Goal: Task Accomplishment & Management: Manage account settings

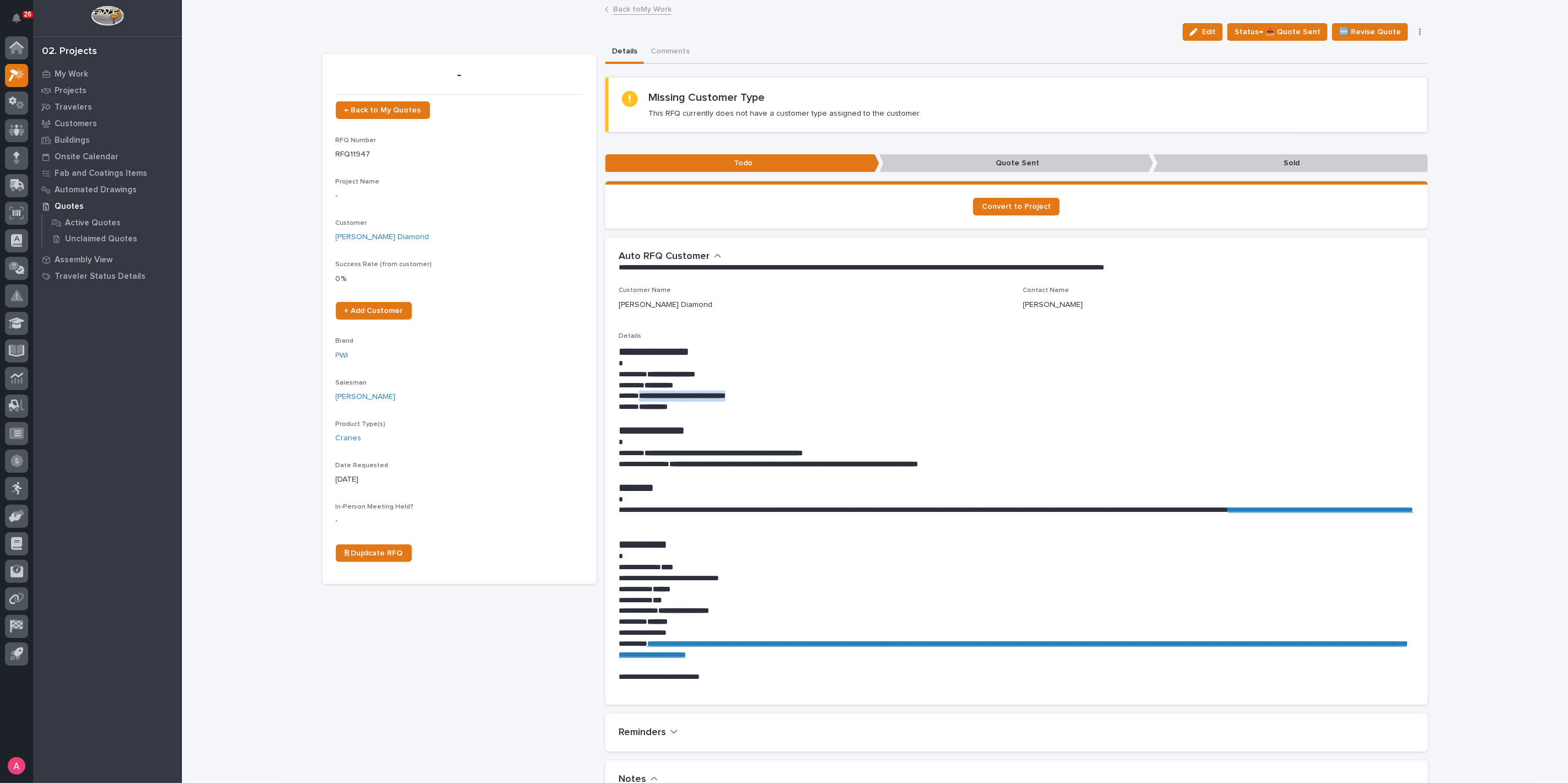
click at [633, 13] on link "Back to My Work" at bounding box center [642, 9] width 58 height 13
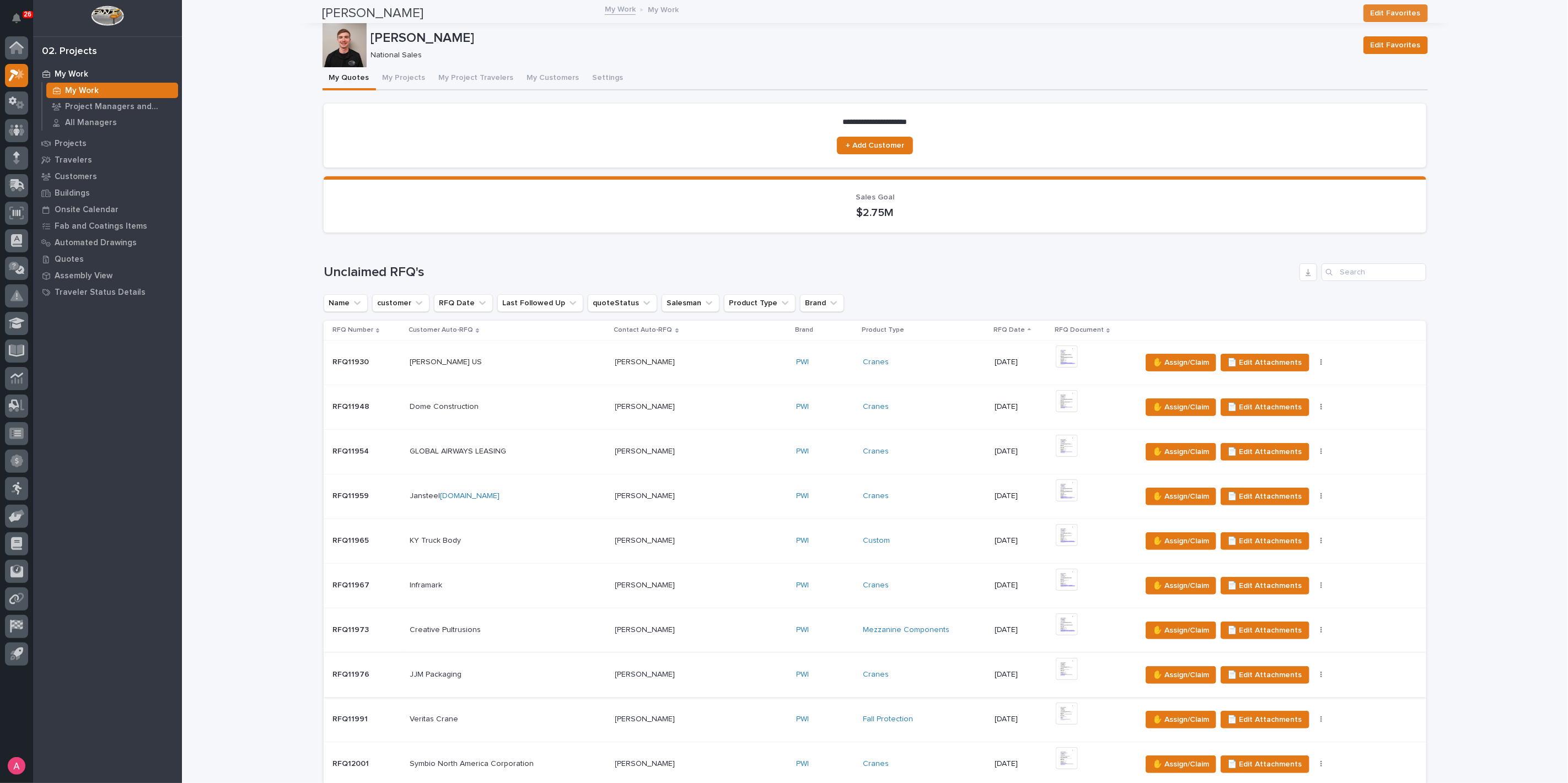
scroll to position [918, 0]
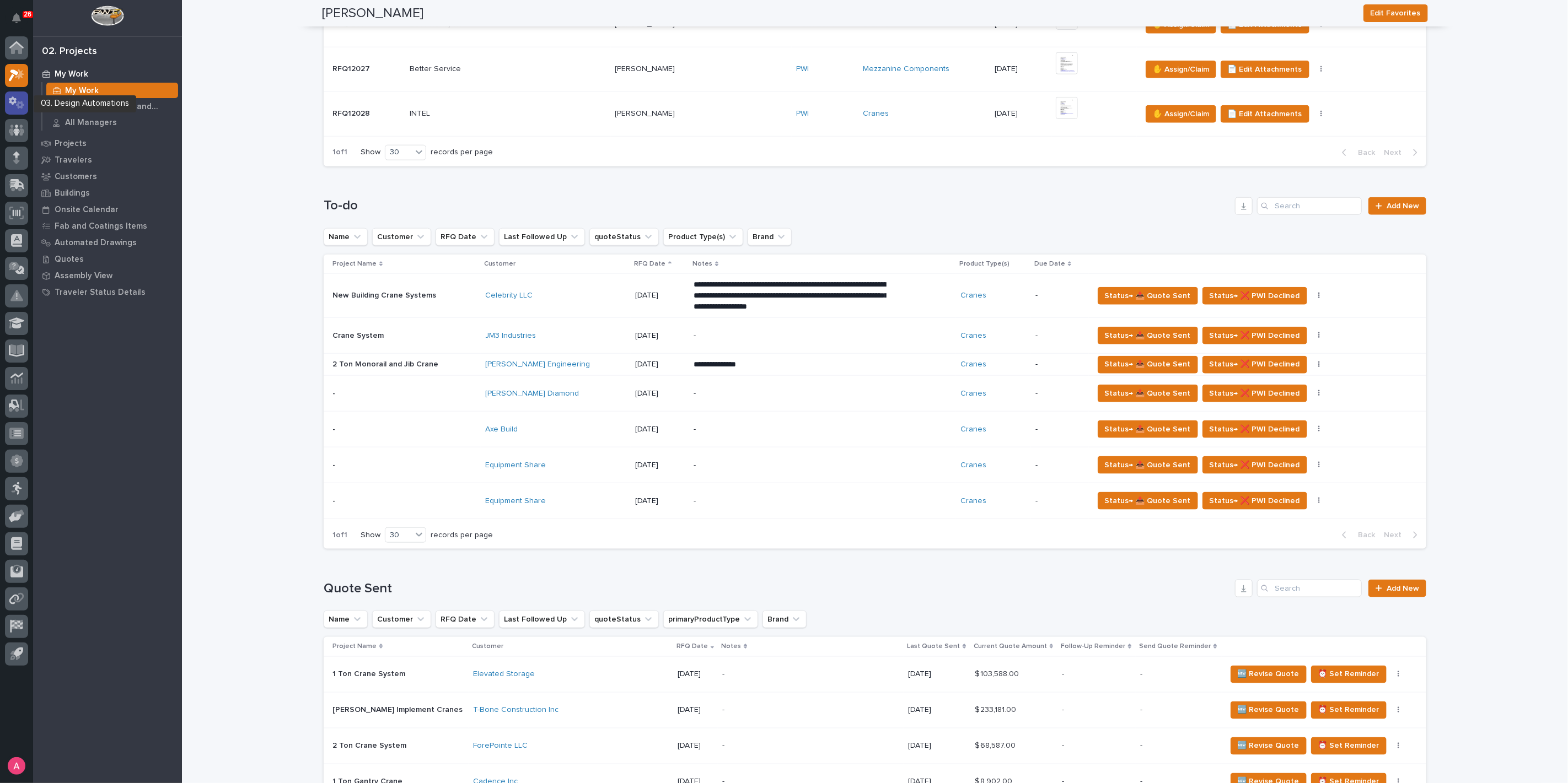
click at [19, 106] on icon at bounding box center [20, 105] width 9 height 8
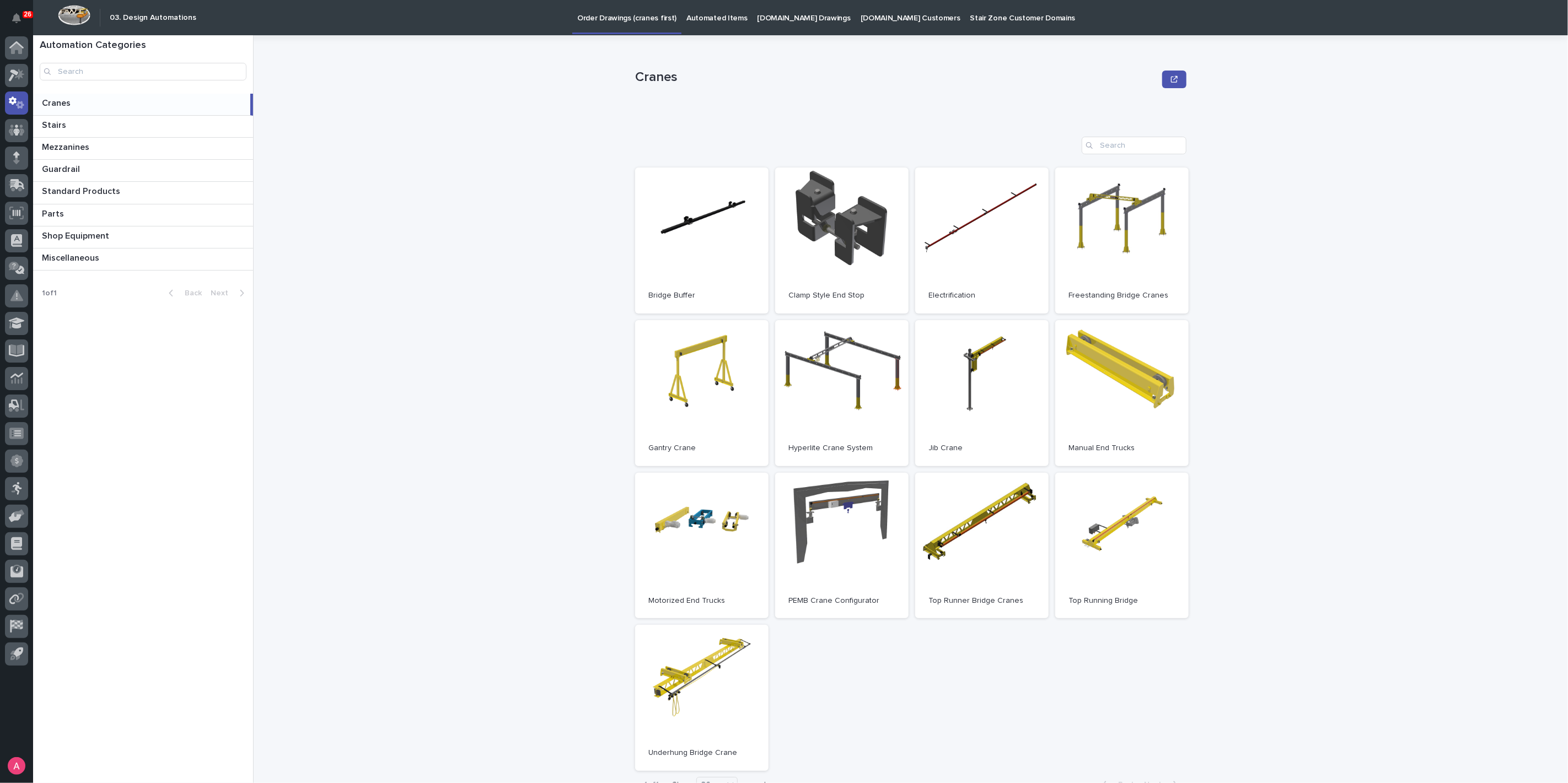
click at [693, 18] on p "Automated Items" at bounding box center [717, 12] width 61 height 23
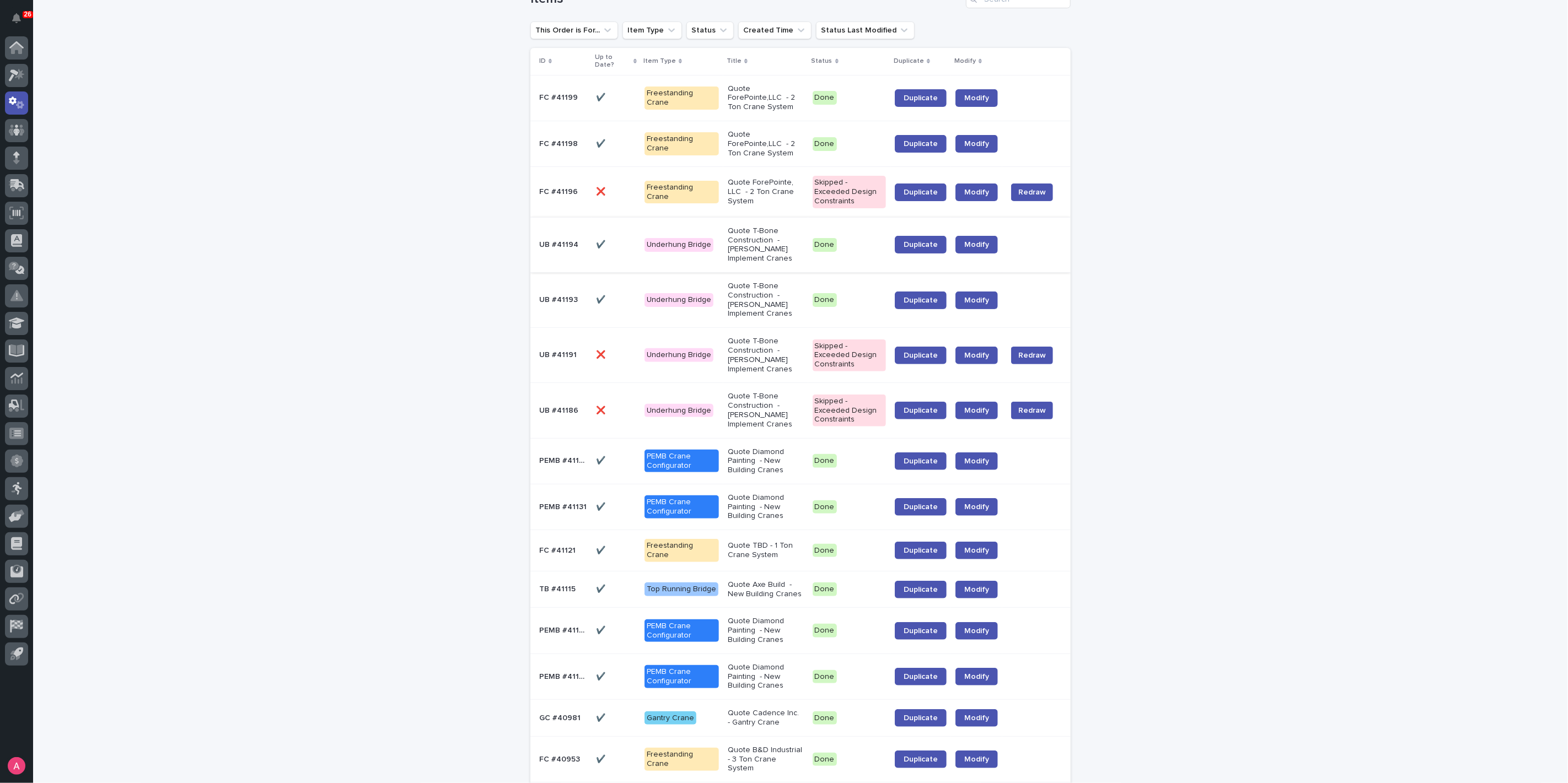
scroll to position [122, 0]
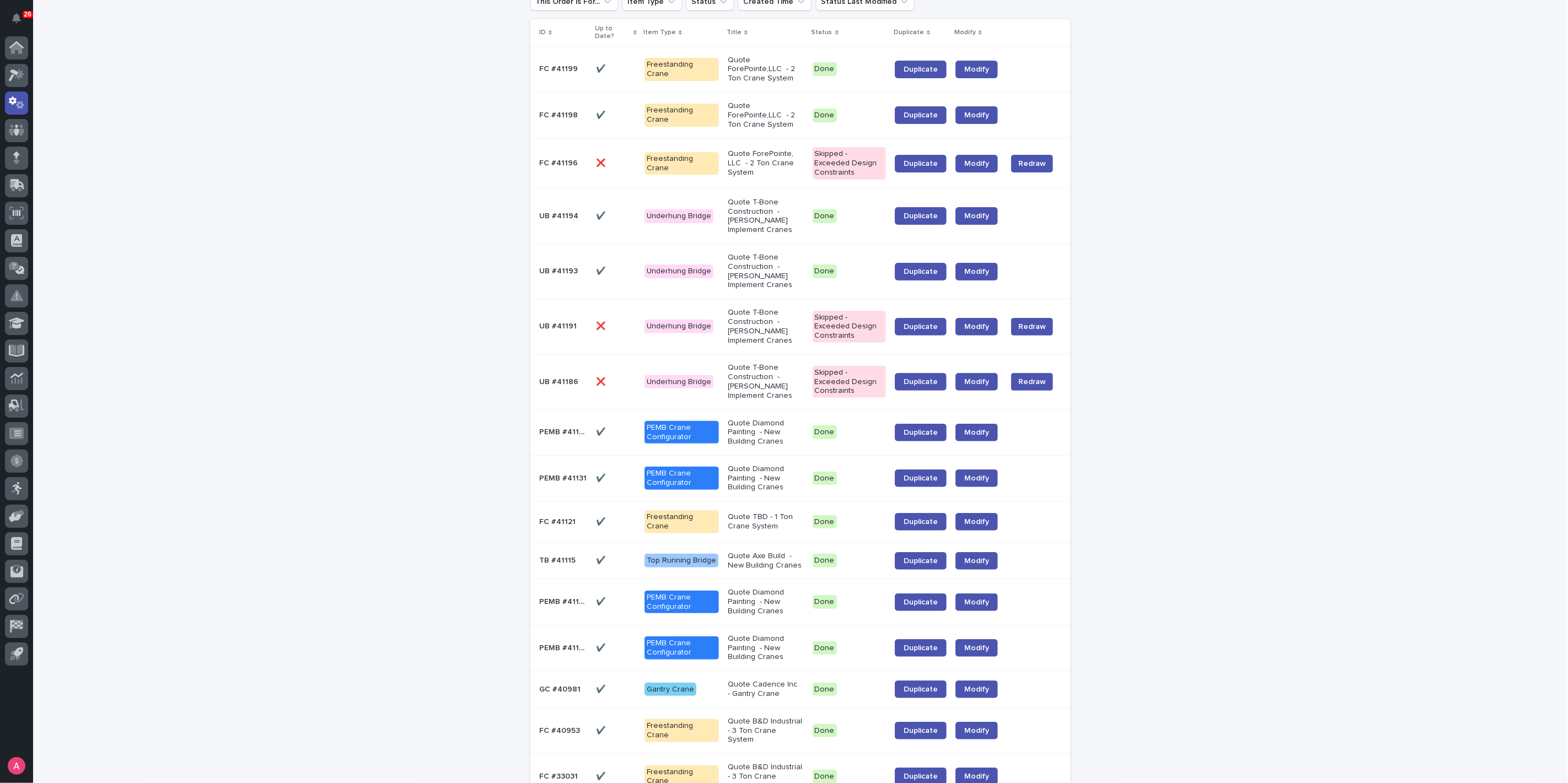
click at [749, 552] on p "Quote Axe Build - New Building Cranes" at bounding box center [766, 561] width 76 height 19
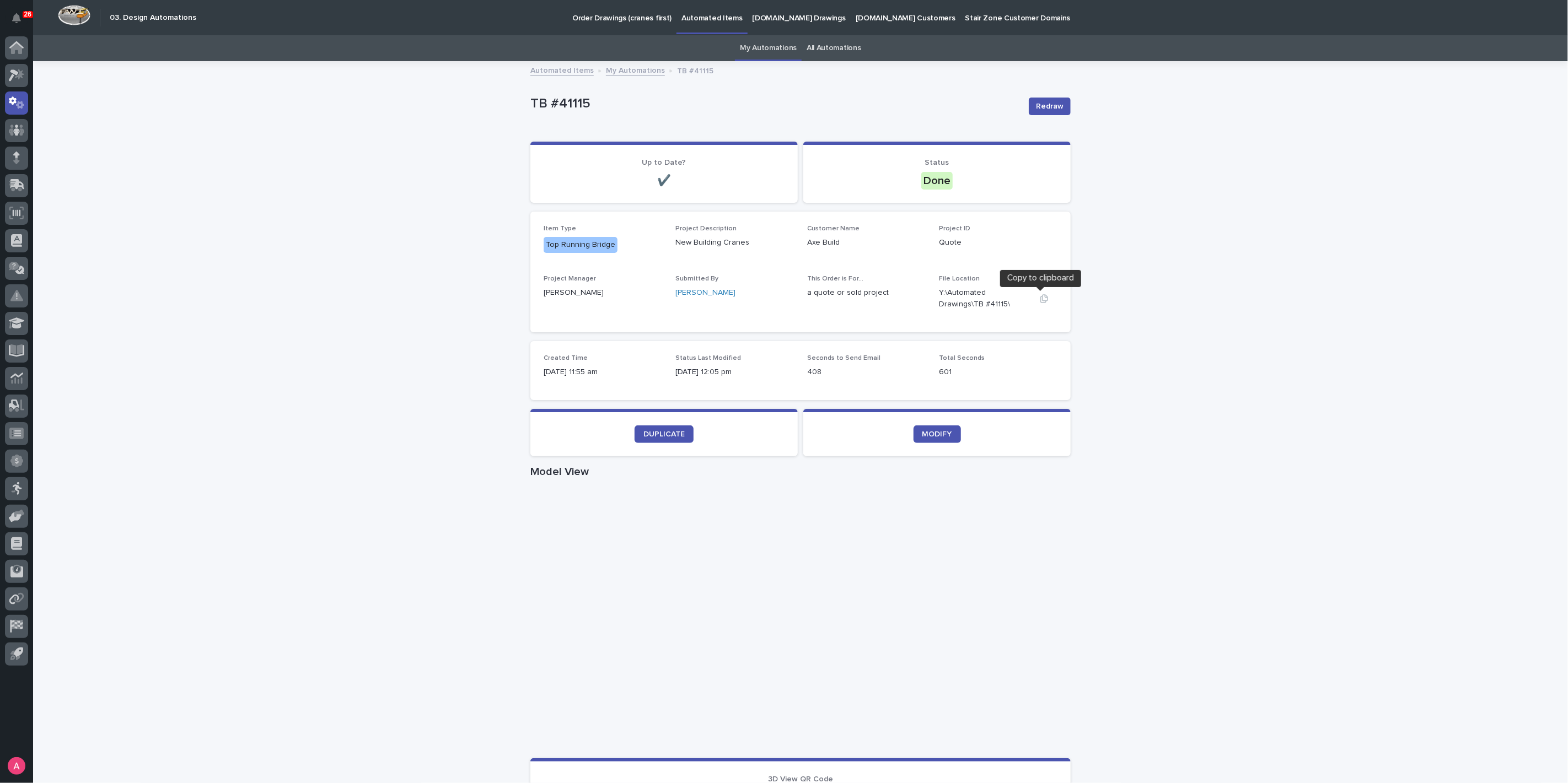
click at [1044, 296] on icon "button" at bounding box center [1044, 299] width 9 height 9
click at [11, 74] on icon at bounding box center [16, 75] width 16 height 13
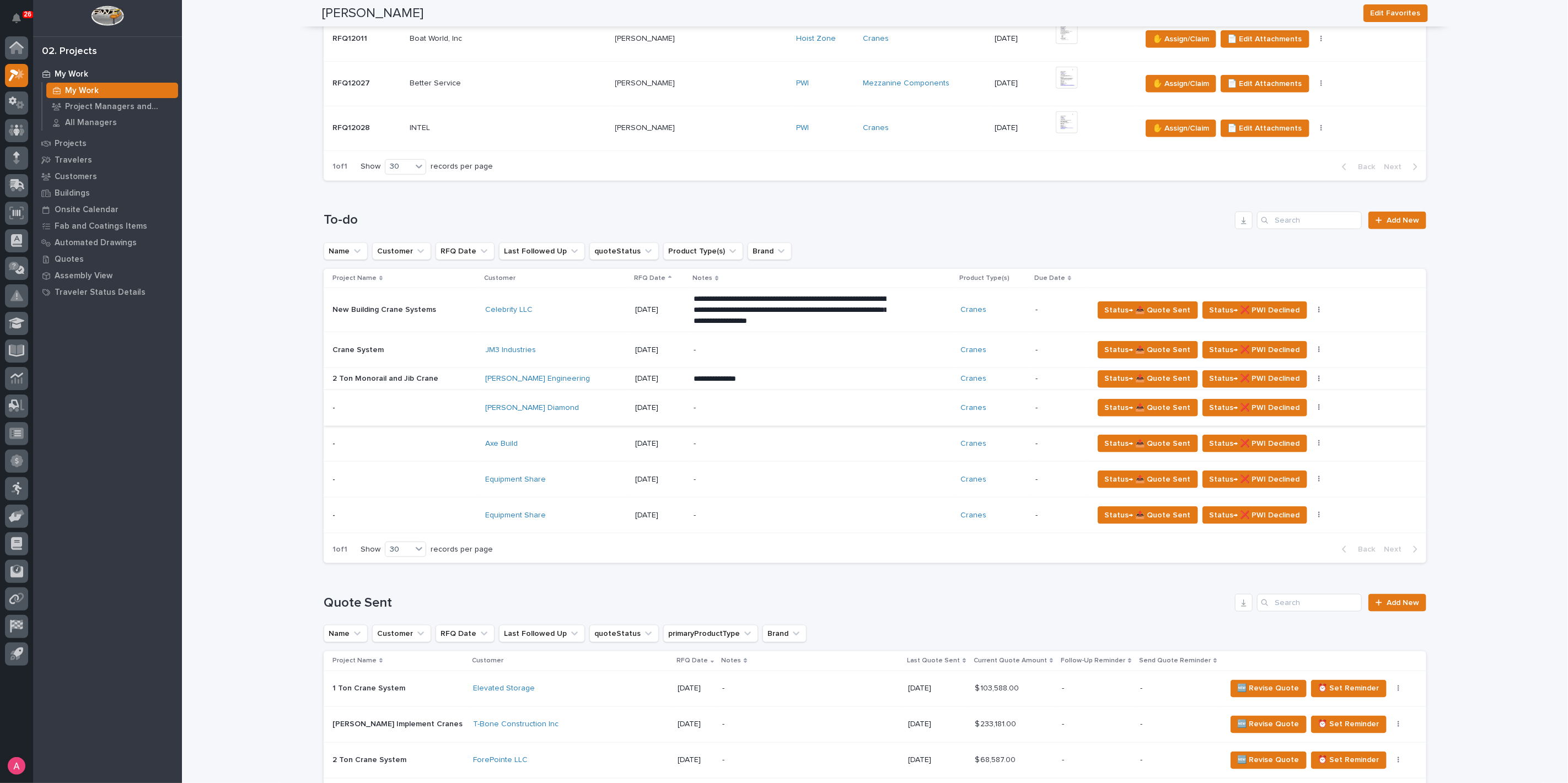
scroll to position [918, 0]
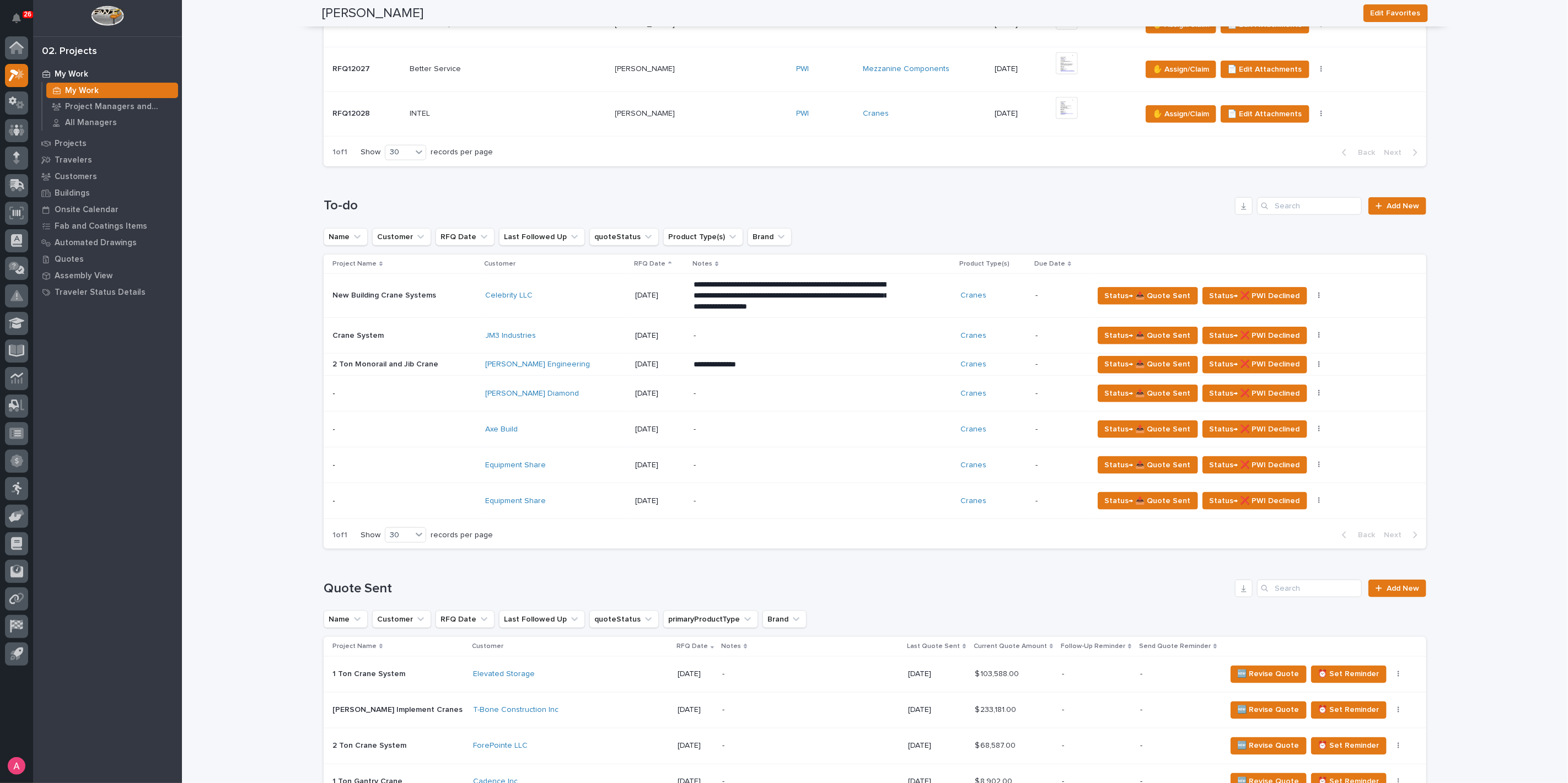
click at [743, 434] on div "-" at bounding box center [789, 430] width 193 height 25
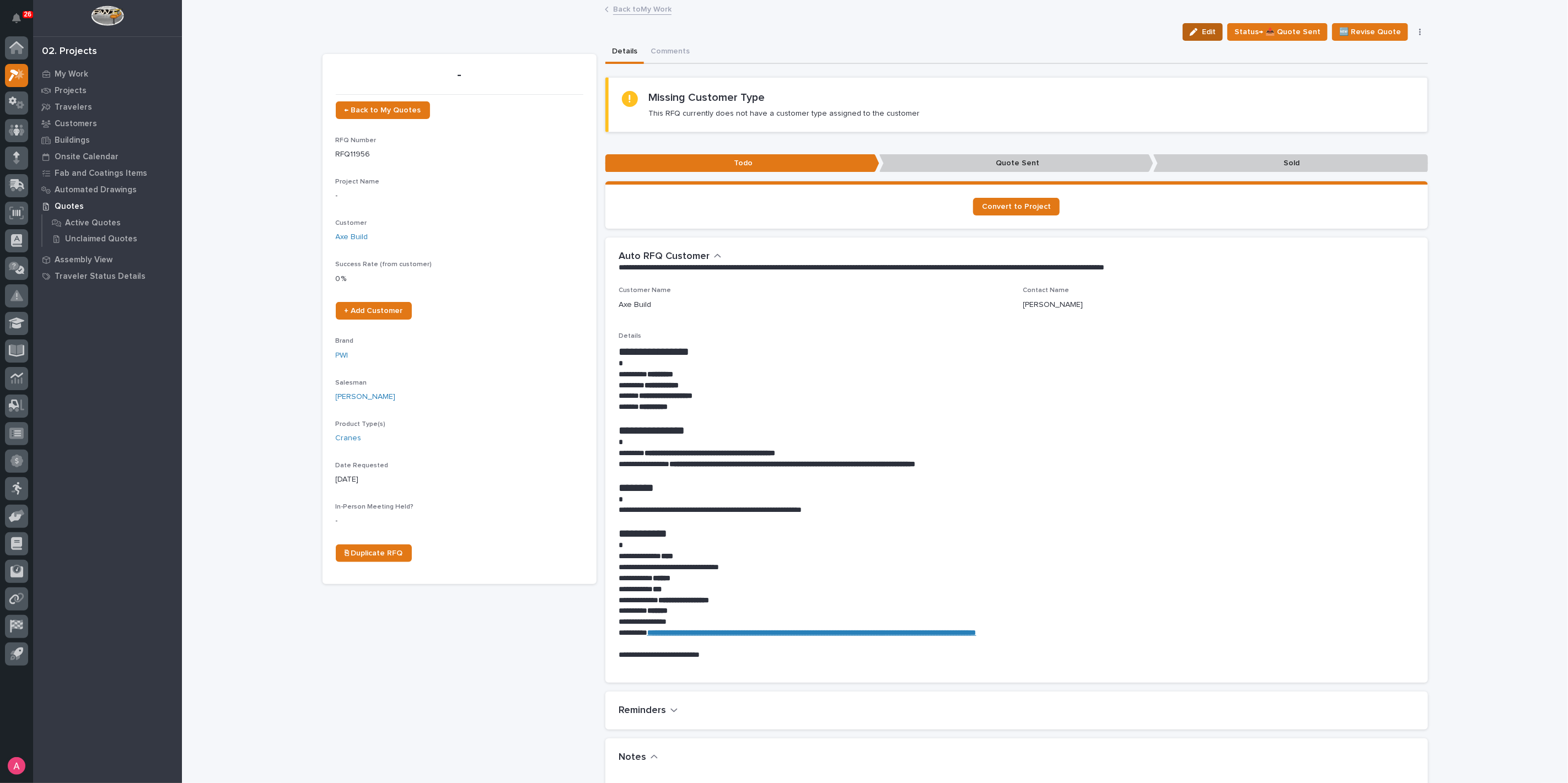
click at [1192, 33] on button "Edit" at bounding box center [1203, 32] width 40 height 18
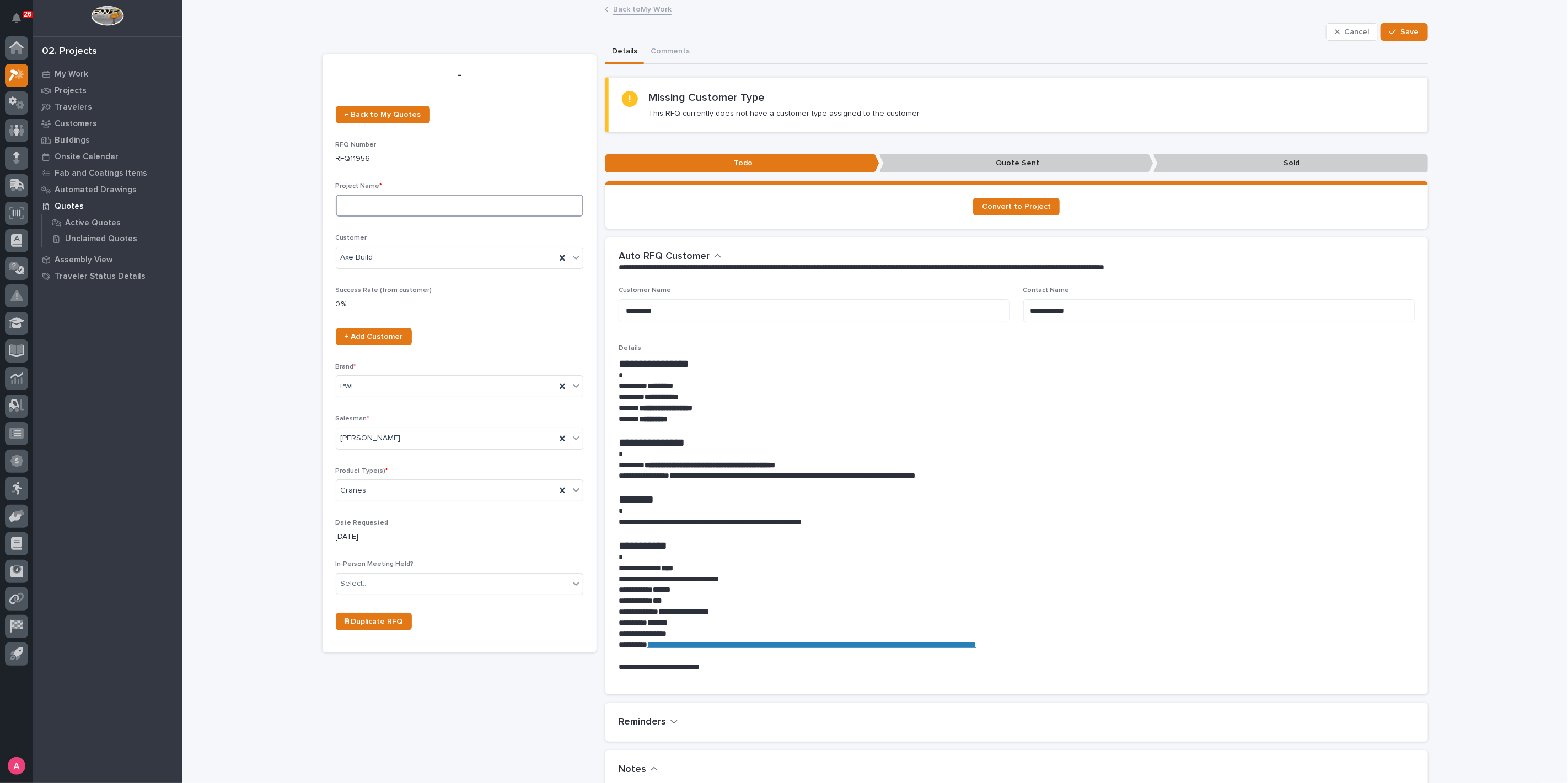
click at [420, 206] on input at bounding box center [460, 206] width 248 height 22
type input "10 Ton Crane Systems"
click at [369, 580] on input "text" at bounding box center [370, 583] width 1 height 9
click at [359, 627] on div "No" at bounding box center [454, 622] width 247 height 19
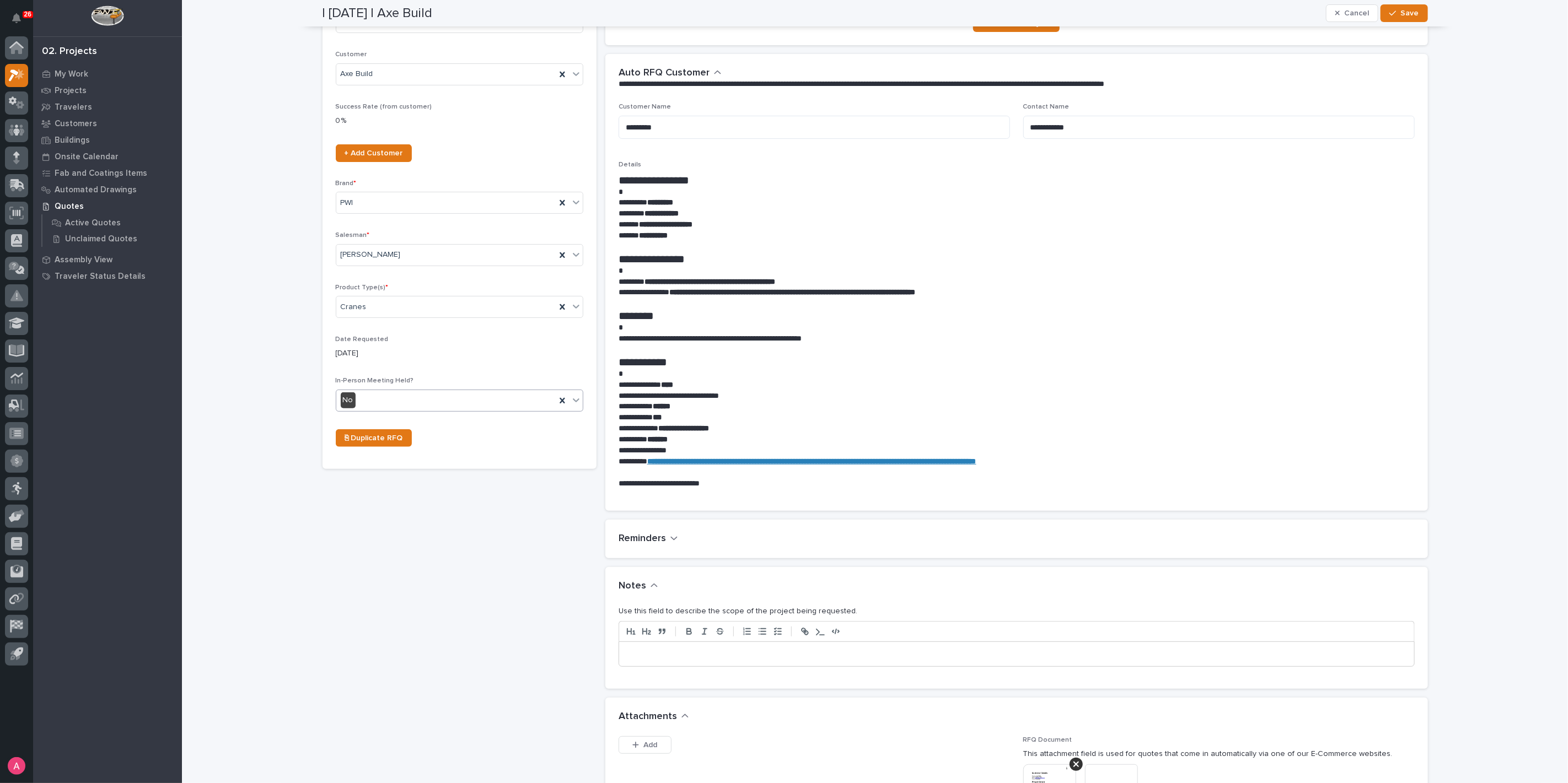
click at [709, 657] on p at bounding box center [1017, 654] width 779 height 11
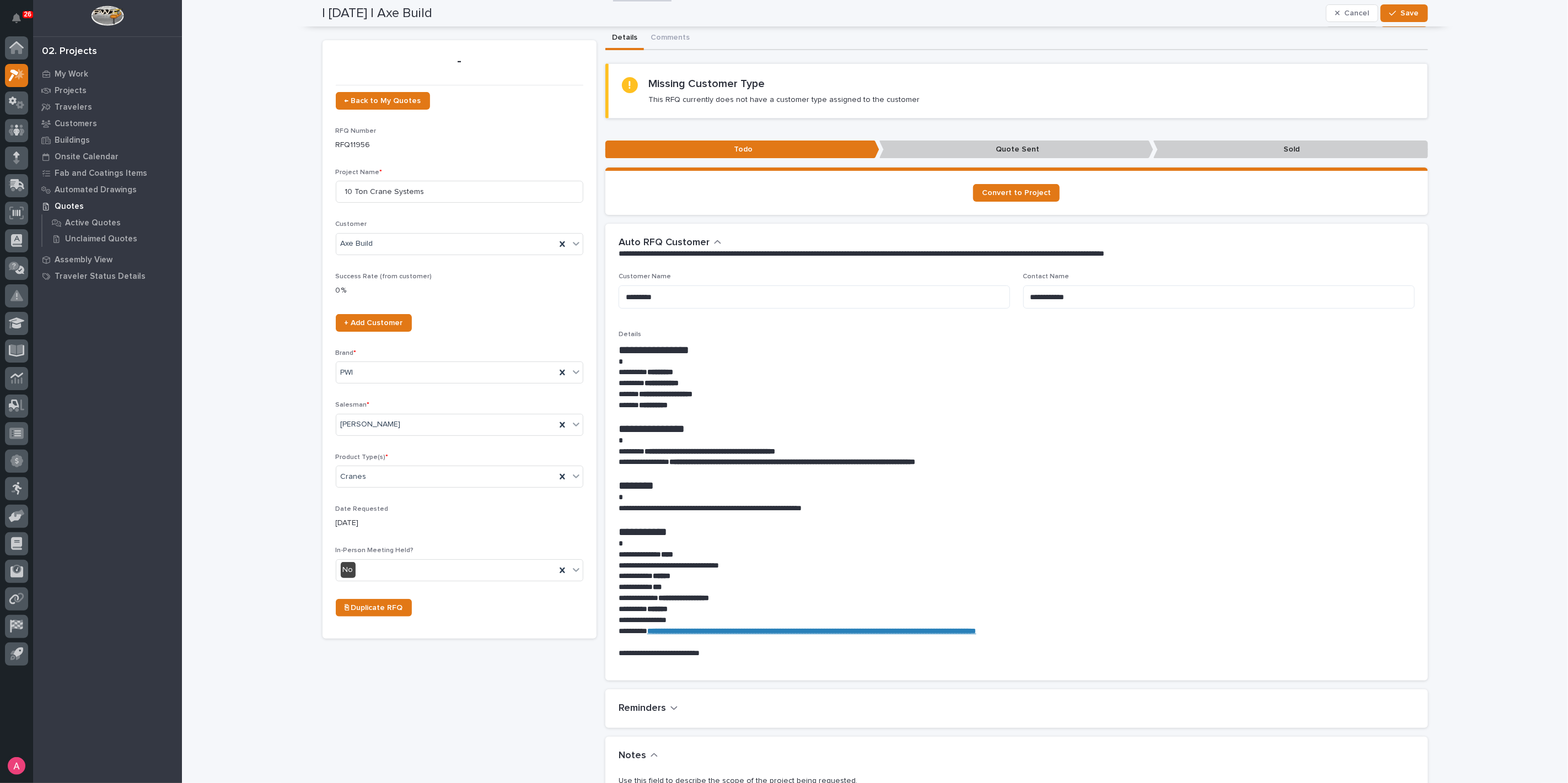
scroll to position [0, 0]
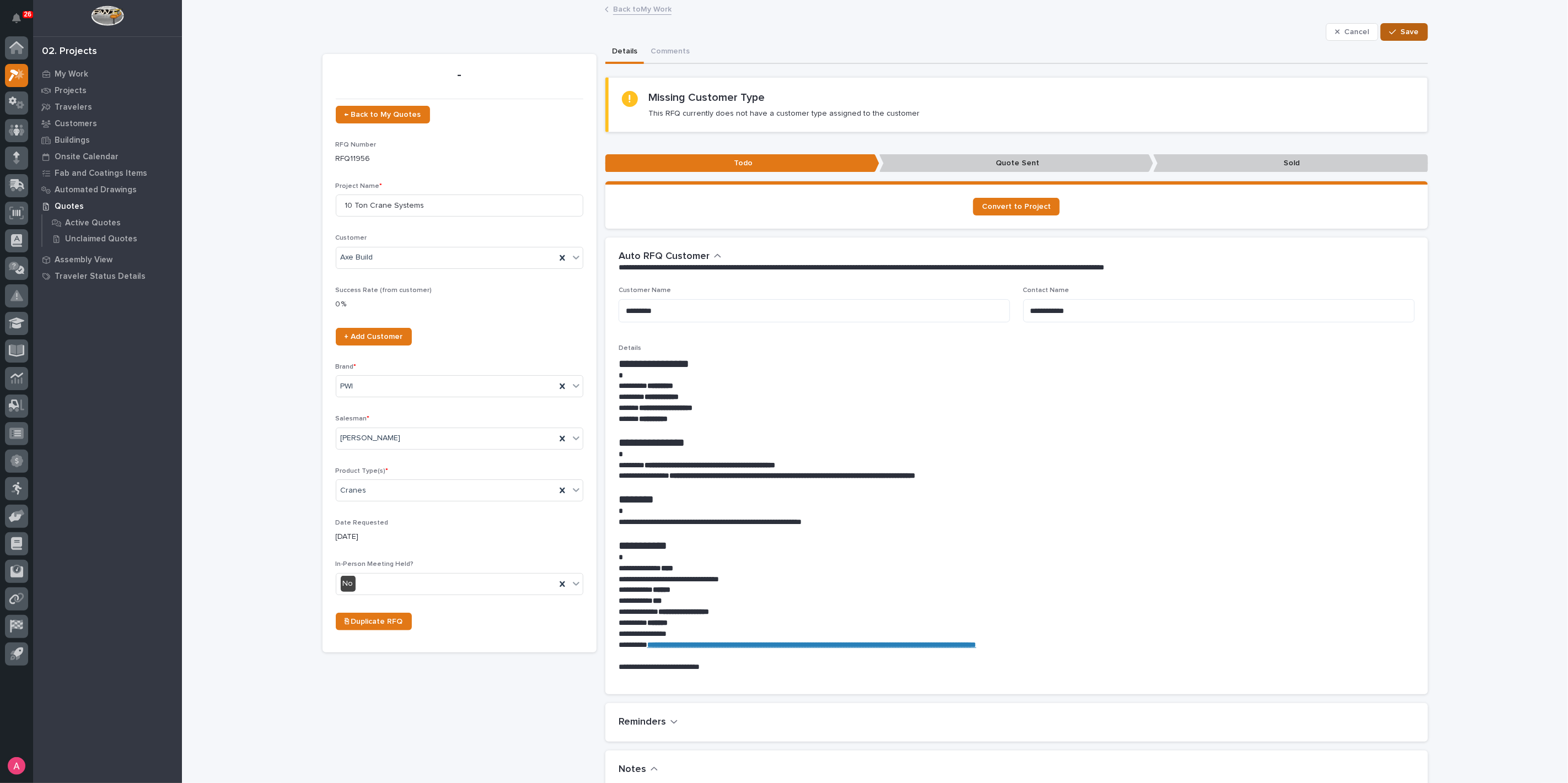
click at [1407, 33] on span "Save" at bounding box center [1410, 32] width 18 height 10
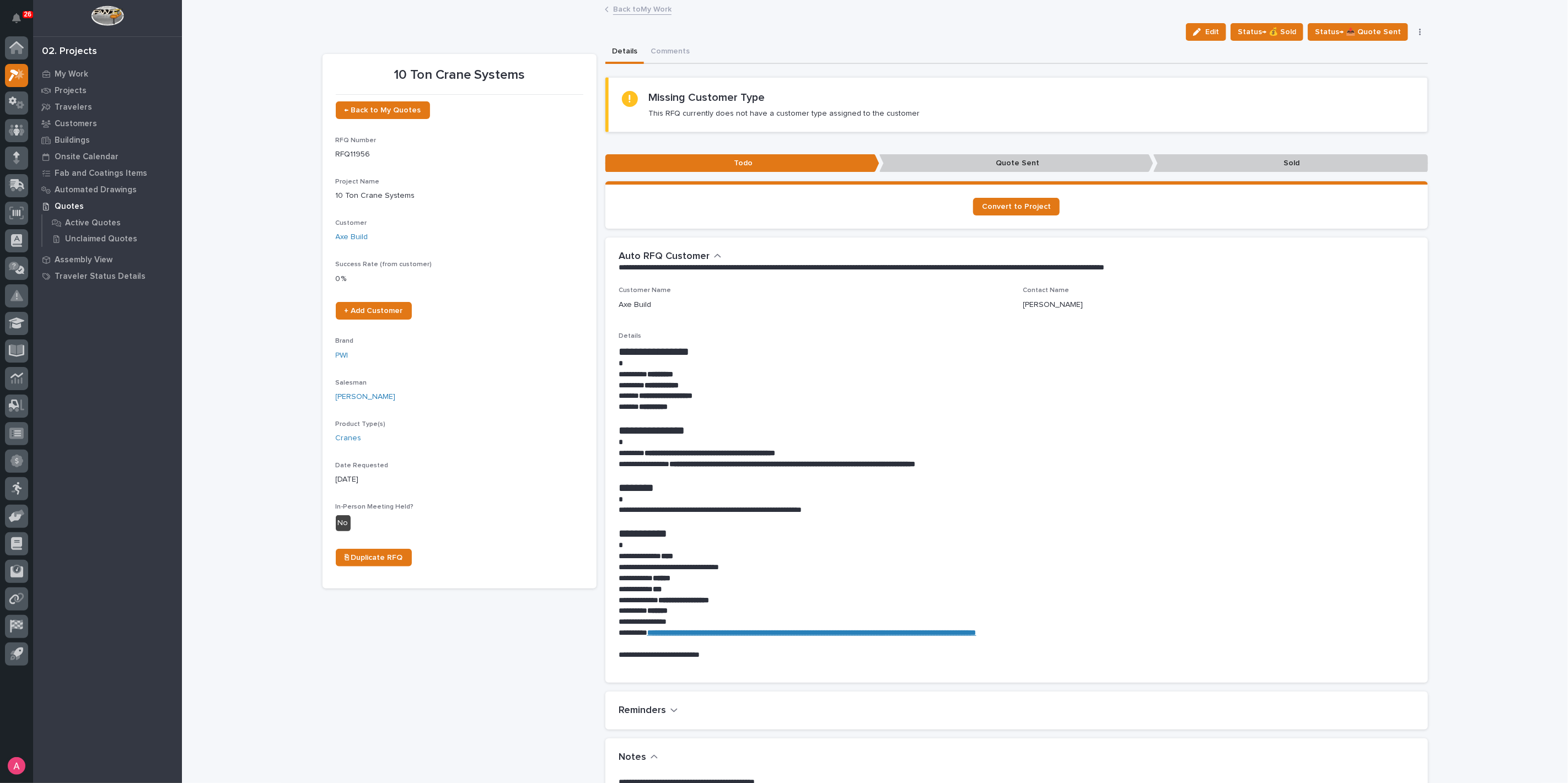
click at [633, 9] on link "Back to My Work" at bounding box center [642, 9] width 58 height 13
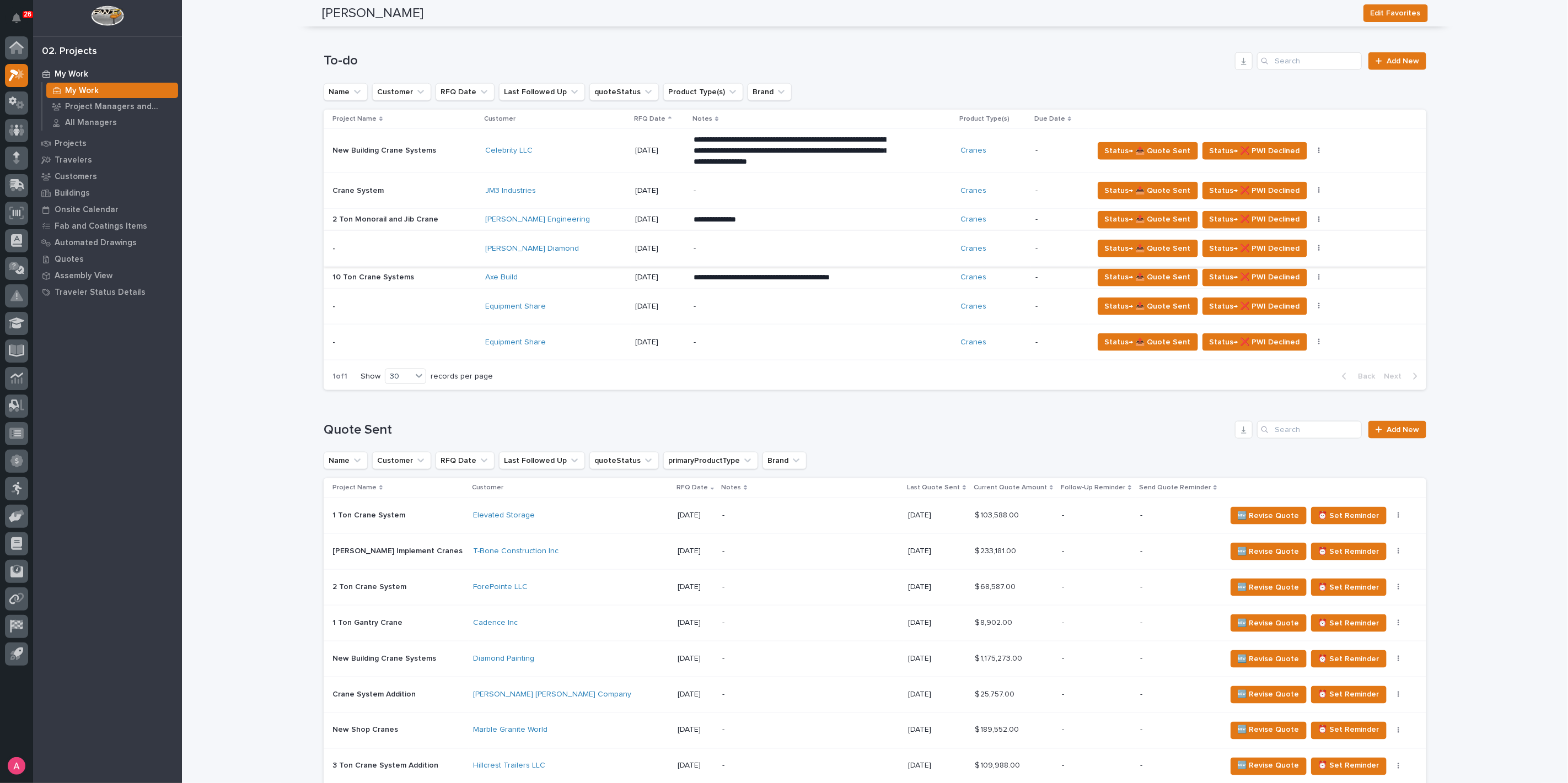
scroll to position [980, 0]
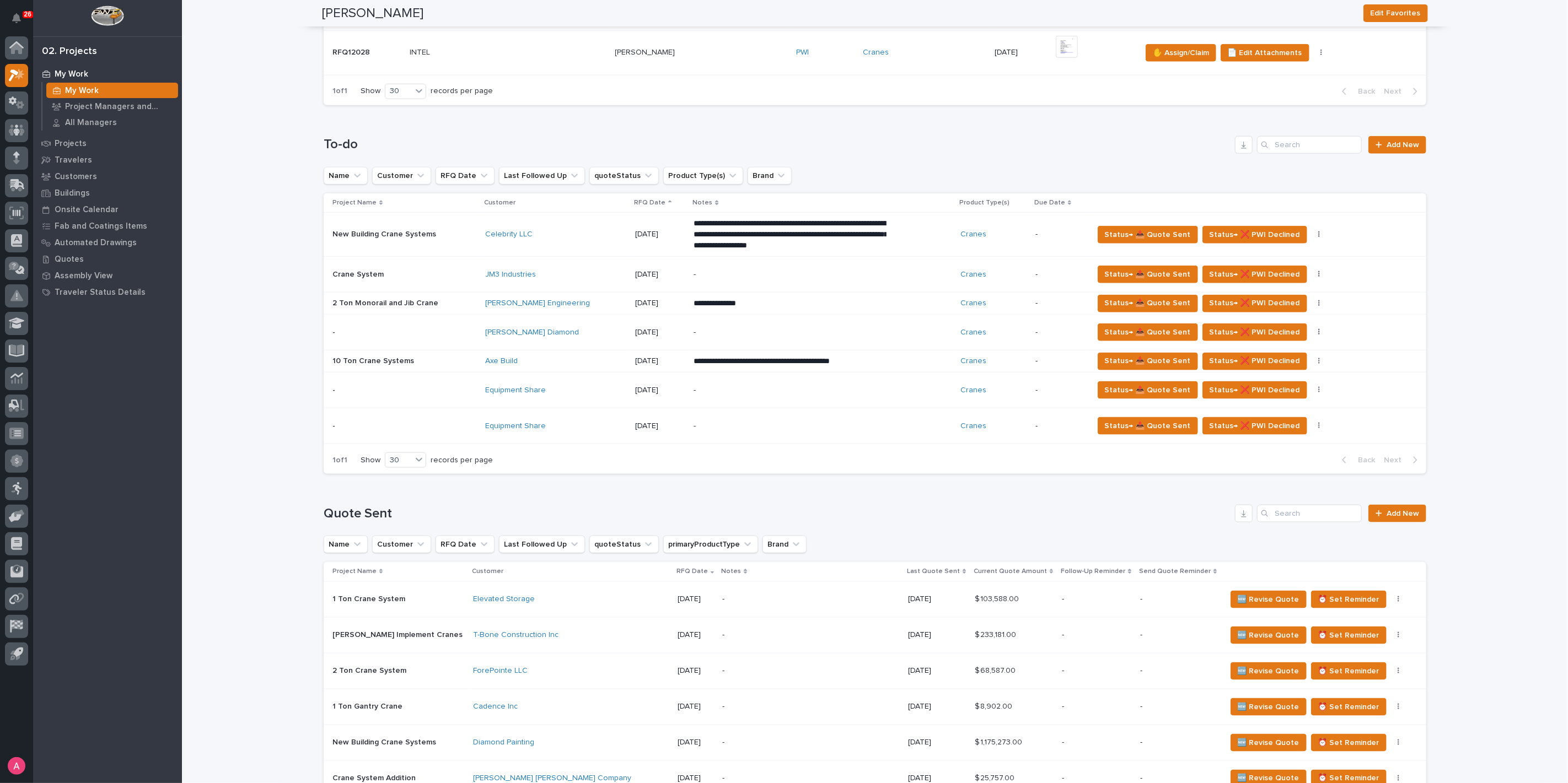
click at [702, 322] on div "-" at bounding box center [789, 332] width 193 height 25
